Goal: Complete application form

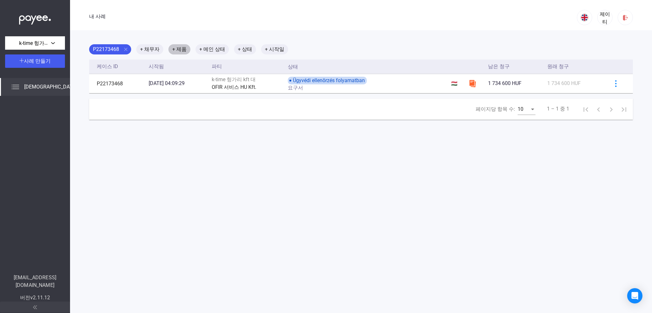
click at [176, 49] on font "+ 제품" at bounding box center [179, 49] width 14 height 6
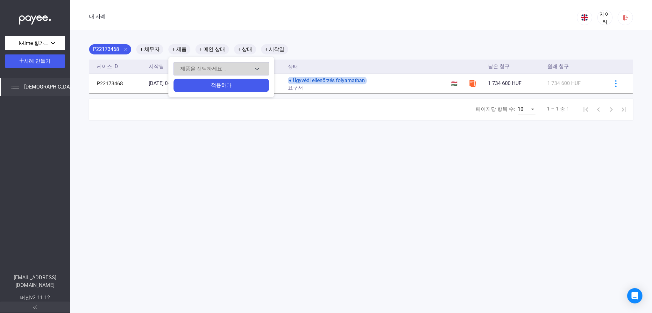
click at [224, 73] on button "제품을 선택하세요..." at bounding box center [220, 68] width 95 height 13
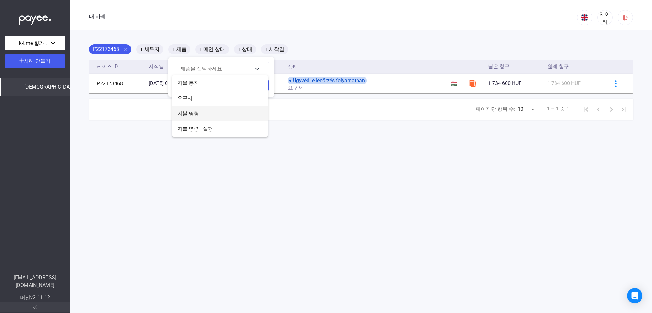
click at [201, 115] on button "지불 명령" at bounding box center [219, 113] width 95 height 15
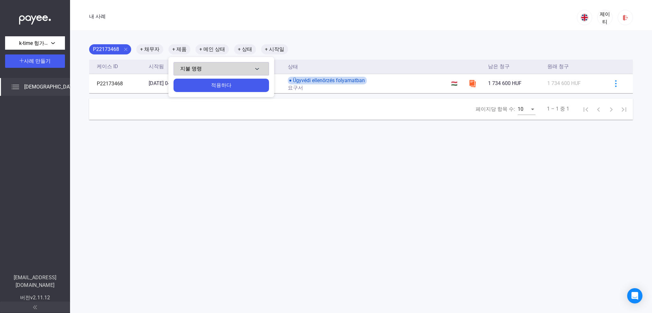
click at [257, 67] on button "지불 명령" at bounding box center [220, 68] width 95 height 13
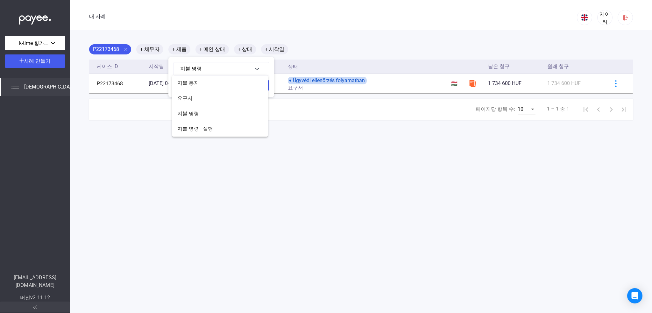
click at [307, 47] on div at bounding box center [326, 156] width 652 height 313
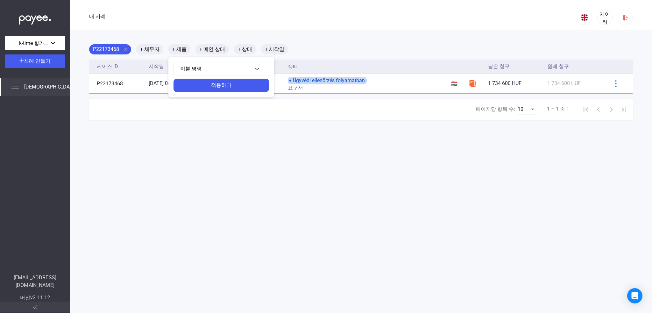
click at [322, 39] on div at bounding box center [326, 156] width 652 height 313
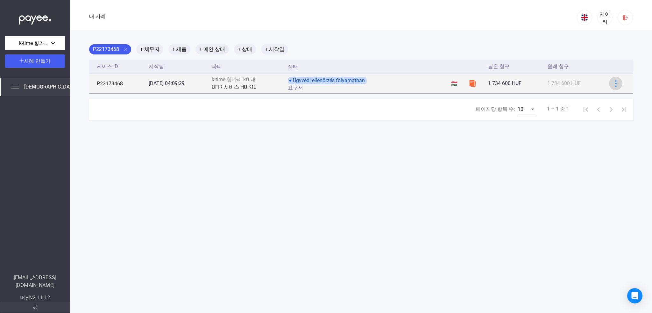
click at [612, 85] on img at bounding box center [615, 83] width 7 height 7
click at [612, 85] on div at bounding box center [326, 156] width 652 height 313
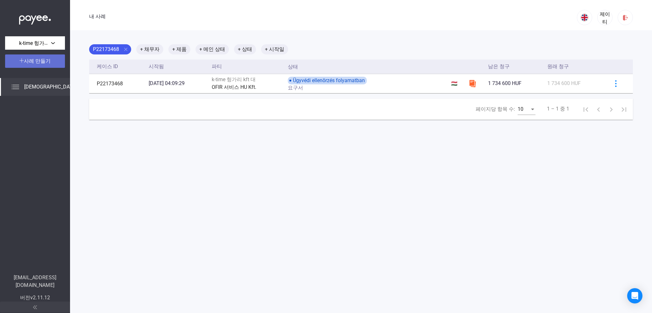
click at [36, 63] on font "사례 만들기" at bounding box center [37, 61] width 27 height 6
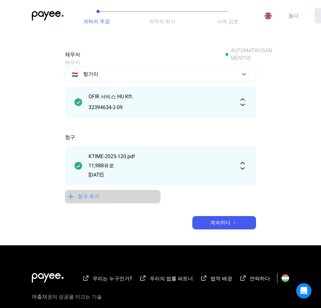
click at [81, 198] on font "청구 추가" at bounding box center [89, 197] width 22 height 6
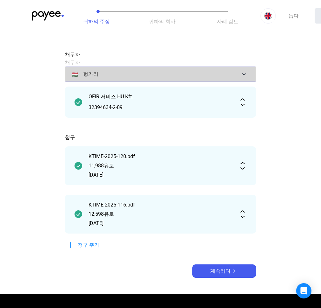
click at [144, 72] on div "🇭🇺 [GEOGRAPHIC_DATA]" at bounding box center [156, 74] width 168 height 9
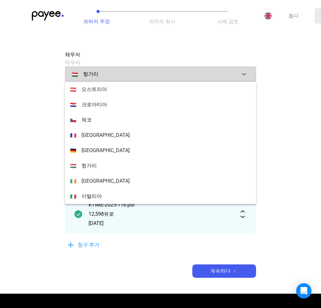
click at [144, 72] on div at bounding box center [160, 154] width 321 height 308
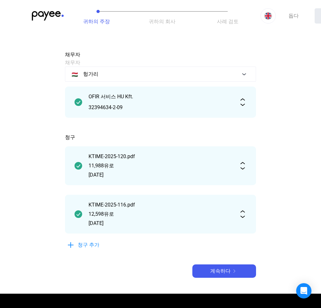
click at [289, 100] on main "Automatikusan mentve 채무자 채무자 🇭🇺 헝가리 OFIR 서비스 HU Kft. 32394634-2-09 청구 KTIME-202…" at bounding box center [160, 171] width 321 height 246
click at [229, 273] on font "계속하다" at bounding box center [220, 271] width 20 height 6
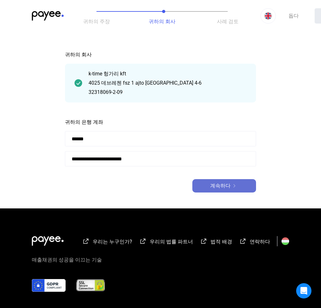
click at [232, 187] on img at bounding box center [234, 185] width 8 height 3
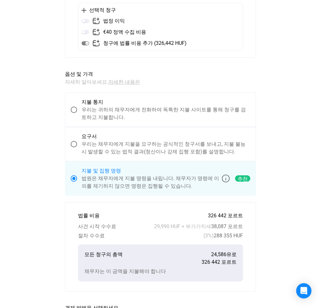
scroll to position [127, 0]
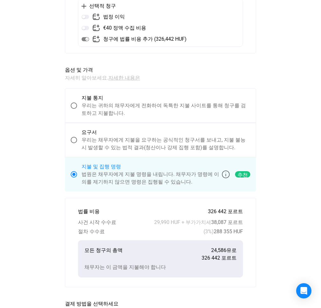
click at [77, 141] on span at bounding box center [74, 140] width 6 height 6
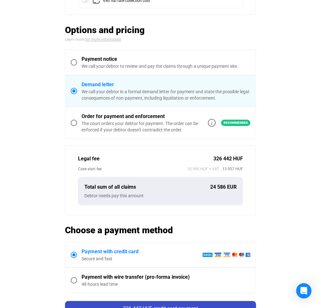
scroll to position [150, 0]
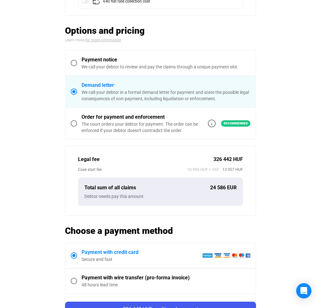
click at [85, 124] on div "The court orders your debtor for payment. The order can be enforced if your deb…" at bounding box center [144, 127] width 126 height 13
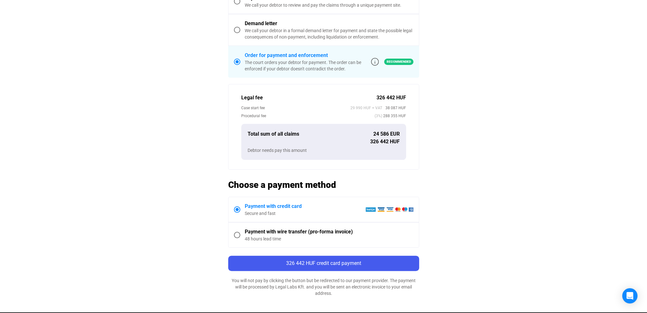
scroll to position [223, 0]
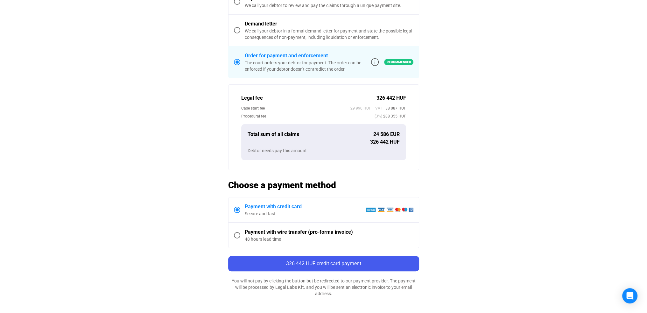
click at [236, 213] on label "Payment with credit card Secure and fast" at bounding box center [324, 209] width 190 height 25
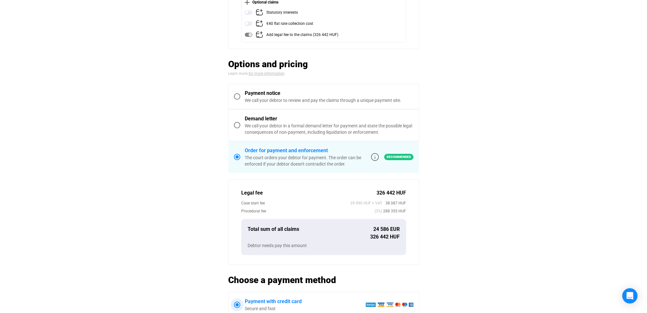
scroll to position [127, 0]
click at [257, 96] on div "Payment notice" at bounding box center [329, 94] width 169 height 8
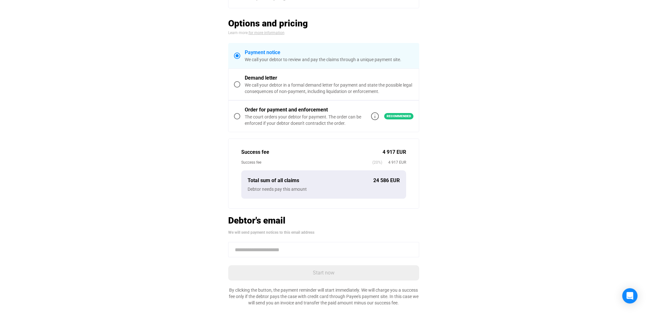
scroll to position [116, 0]
click at [261, 81] on div "Demand letter" at bounding box center [329, 79] width 169 height 8
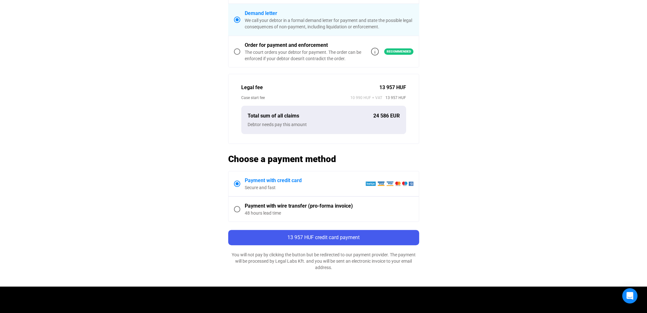
scroll to position [223, 0]
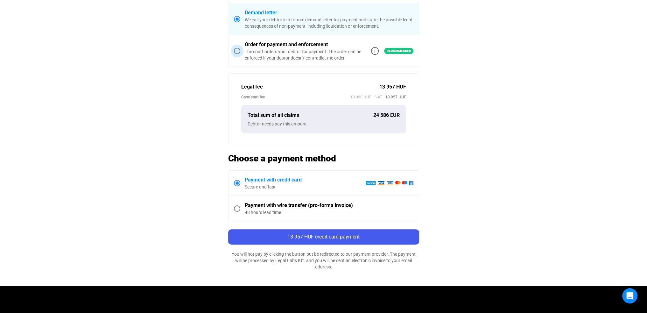
click at [235, 48] on span at bounding box center [237, 51] width 6 height 6
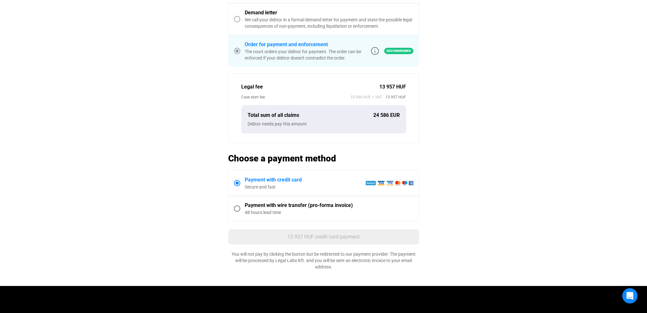
scroll to position [234, 0]
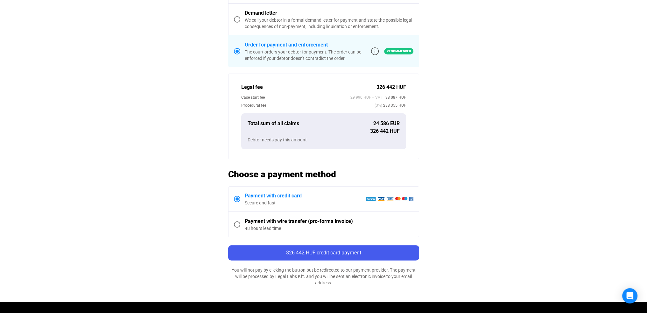
click at [236, 19] on span at bounding box center [237, 19] width 6 height 6
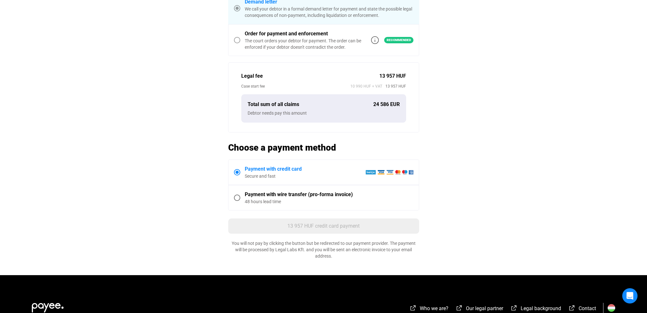
scroll to position [223, 0]
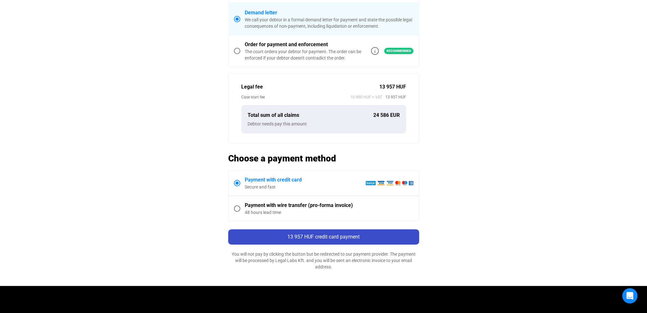
click at [342, 242] on button "13 957 HUF credit card payment" at bounding box center [323, 236] width 191 height 15
